Goal: Find specific page/section: Find specific page/section

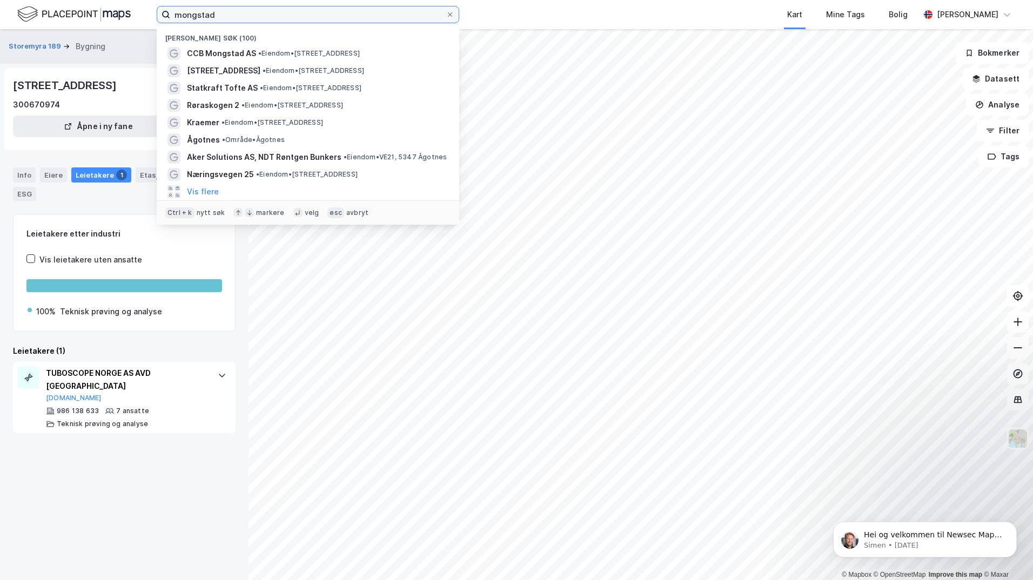
click at [228, 8] on input "mongstad" at bounding box center [308, 14] width 276 height 16
drag, startPoint x: 157, startPoint y: 15, endPoint x: 148, endPoint y: 15, distance: 8.6
click at [149, 15] on div "mongstad Nylige søk (100) CCB Mongstad AS • Eiendom • [STREET_ADDRESS] • Eiendo…" at bounding box center [516, 14] width 1033 height 29
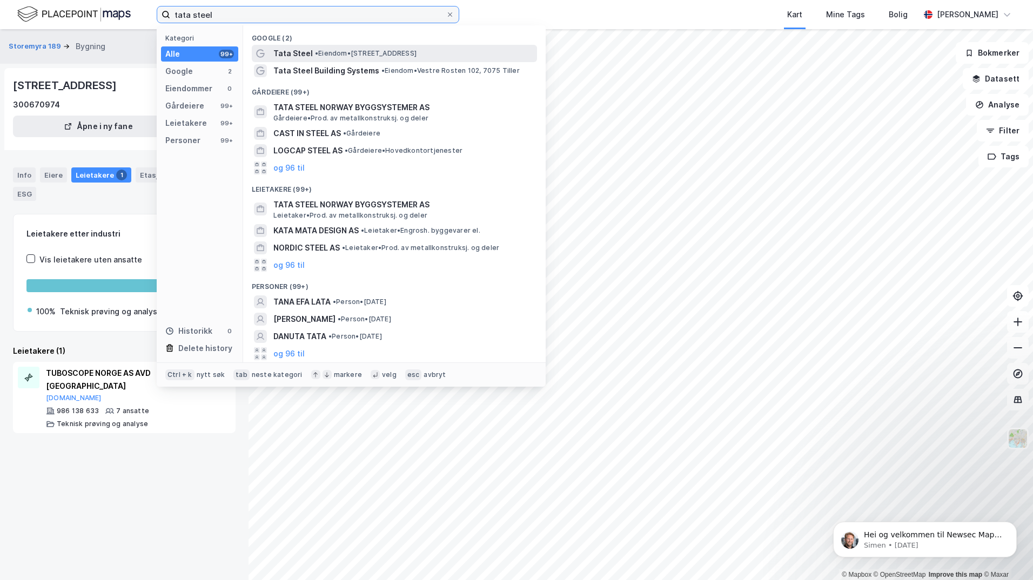
type input "tata steel"
click at [370, 53] on span "• Eiendom • [STREET_ADDRESS]" at bounding box center [366, 53] width 102 height 9
